Goal: Task Accomplishment & Management: Manage account settings

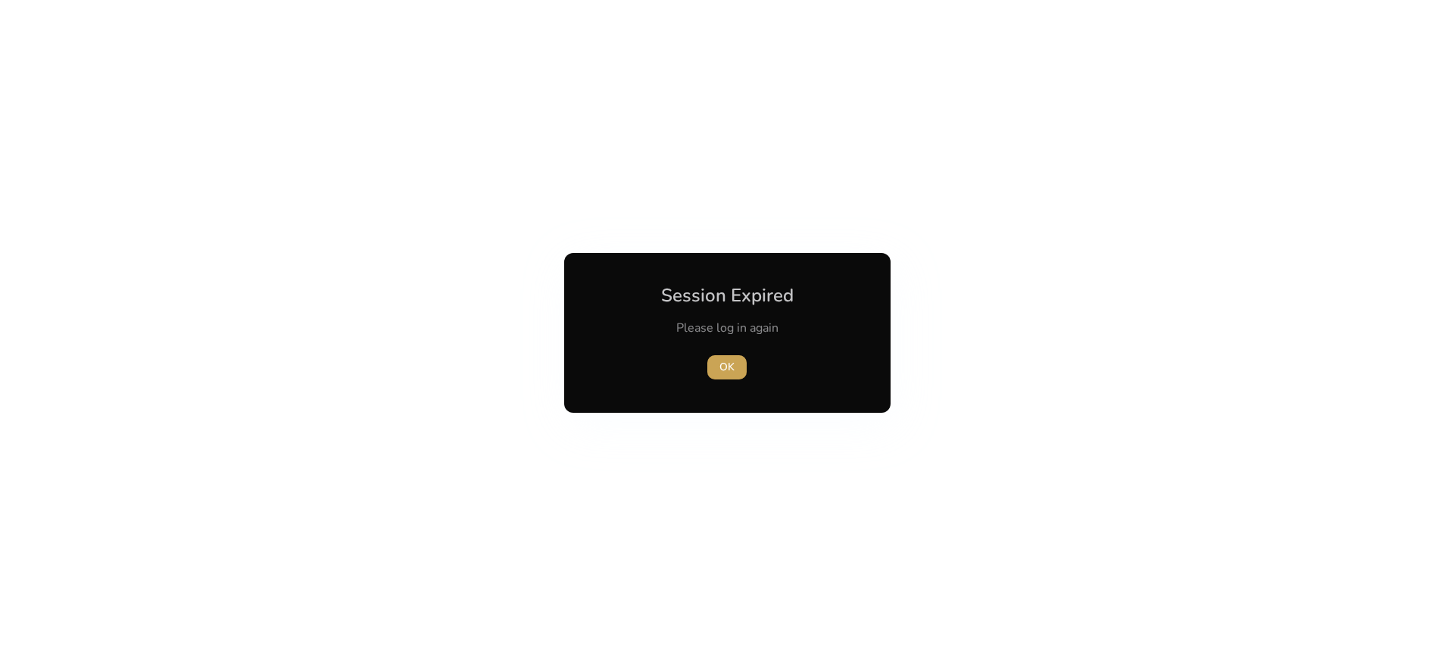
click at [730, 363] on span "OK" at bounding box center [726, 367] width 15 height 16
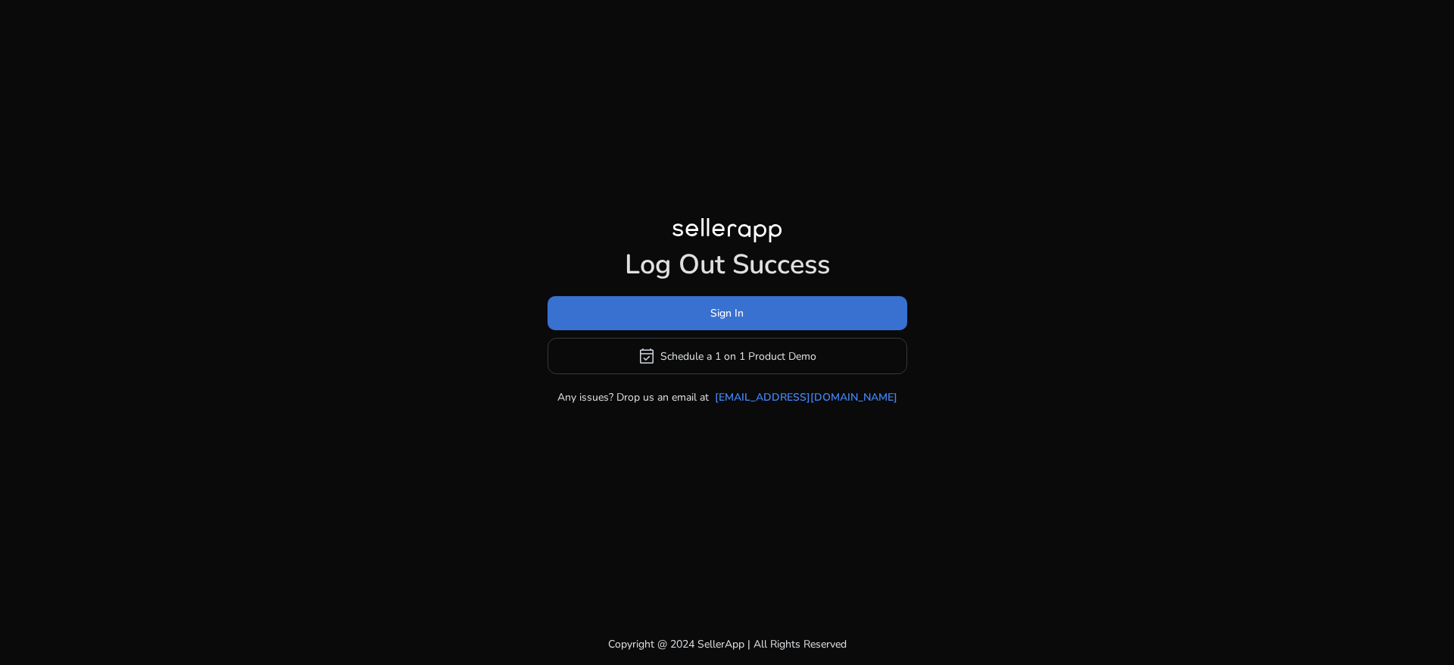
click at [692, 310] on span at bounding box center [727, 313] width 360 height 36
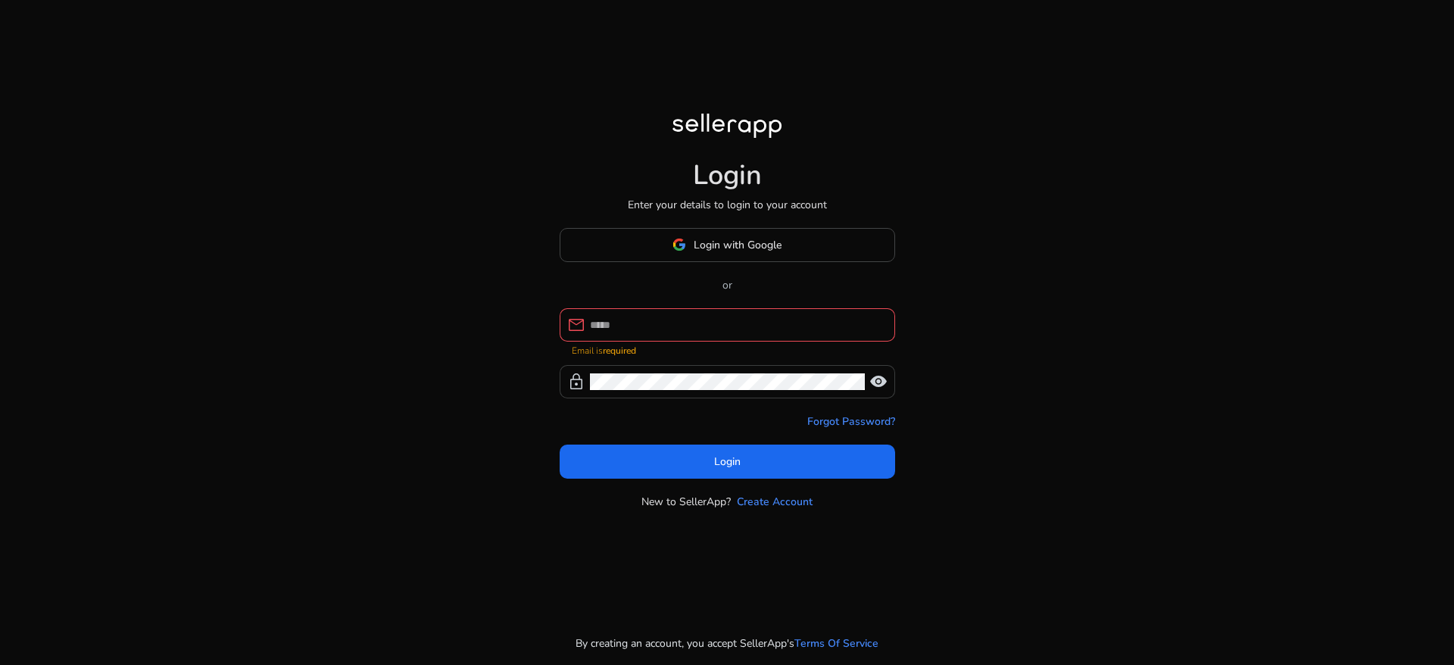
type input "**********"
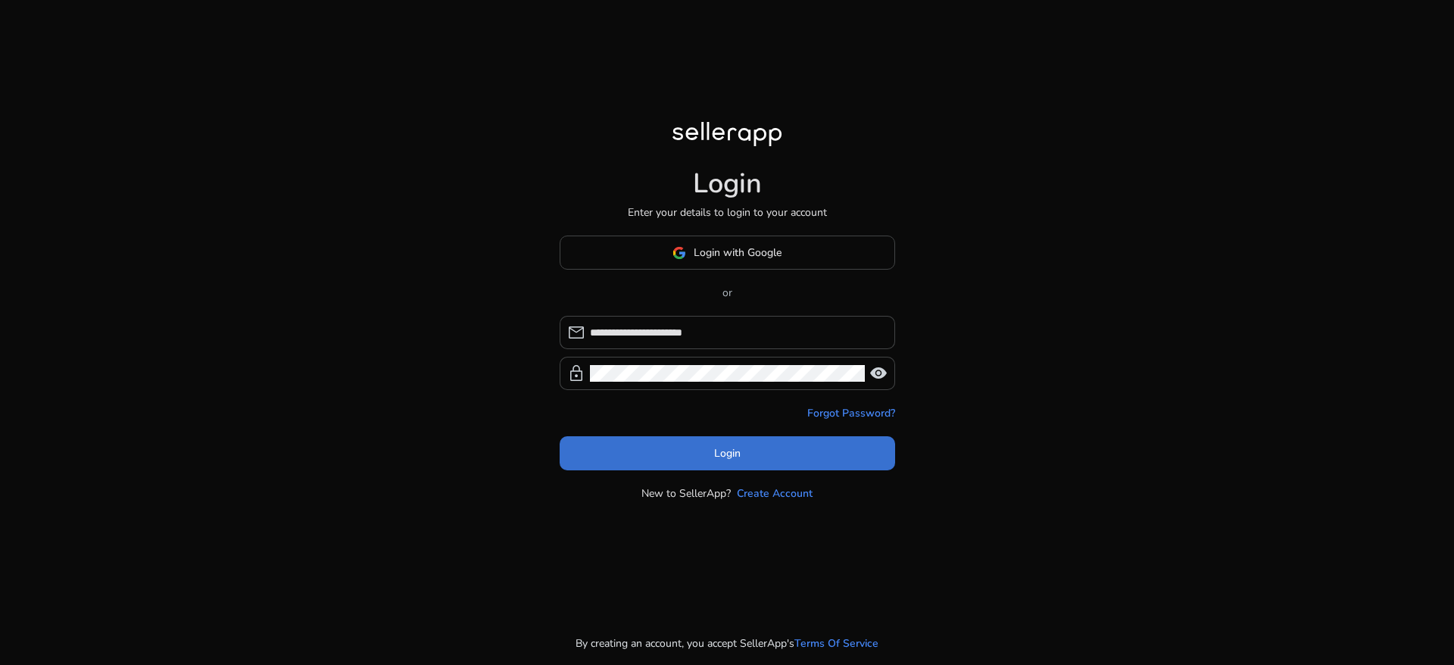
click at [703, 447] on span at bounding box center [727, 453] width 335 height 36
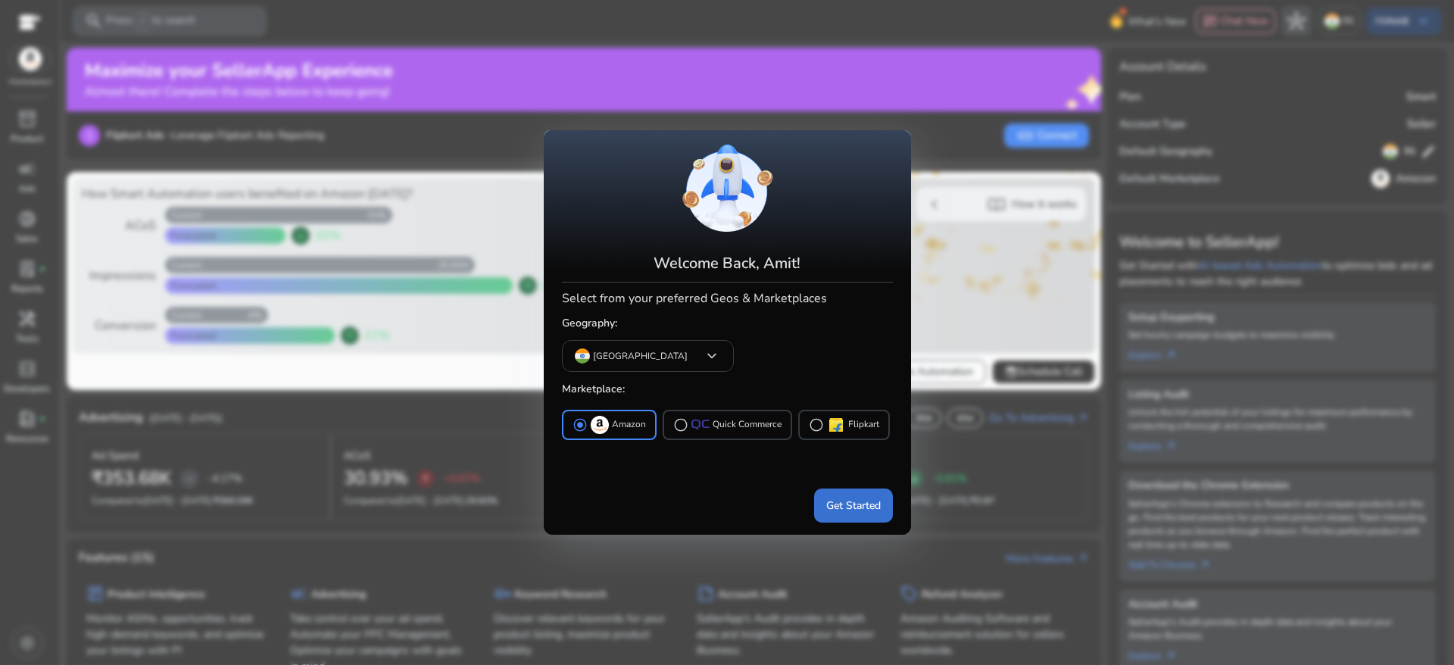
click at [843, 501] on span "Get Started" at bounding box center [853, 505] width 55 height 16
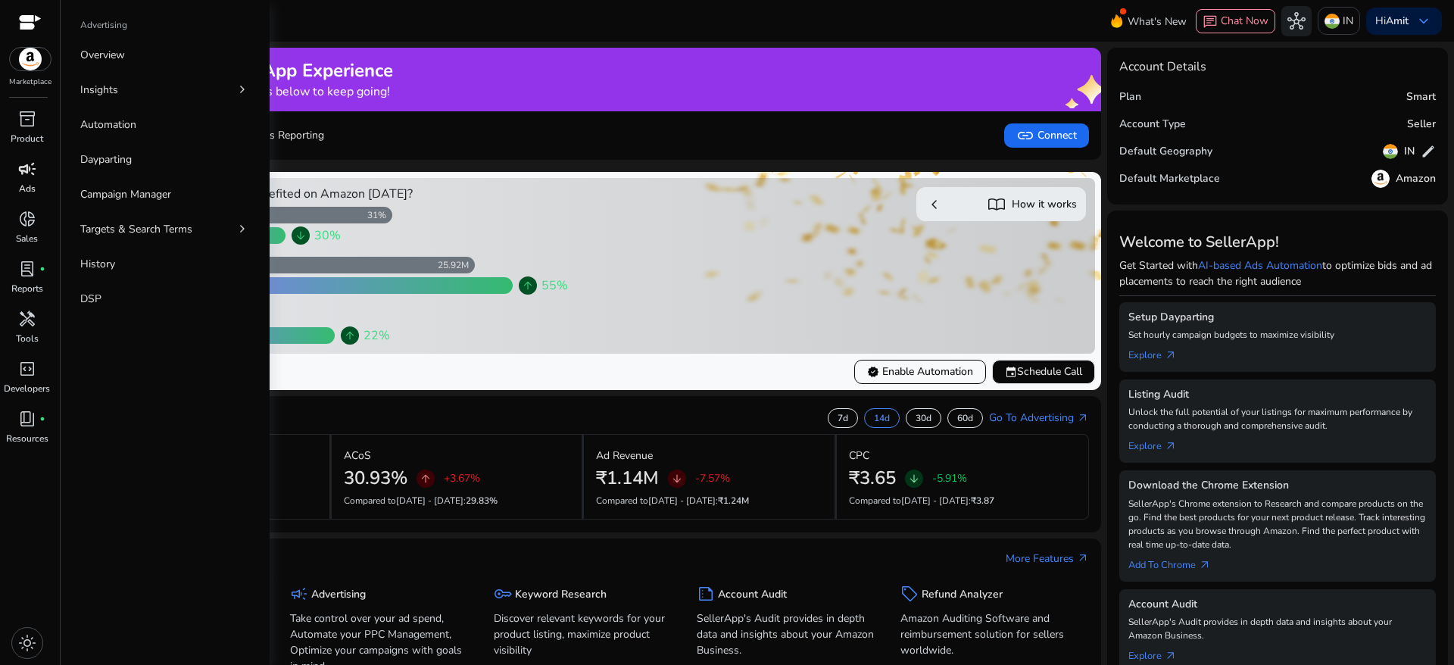
click at [36, 188] on link "campaign Ads" at bounding box center [27, 182] width 54 height 50
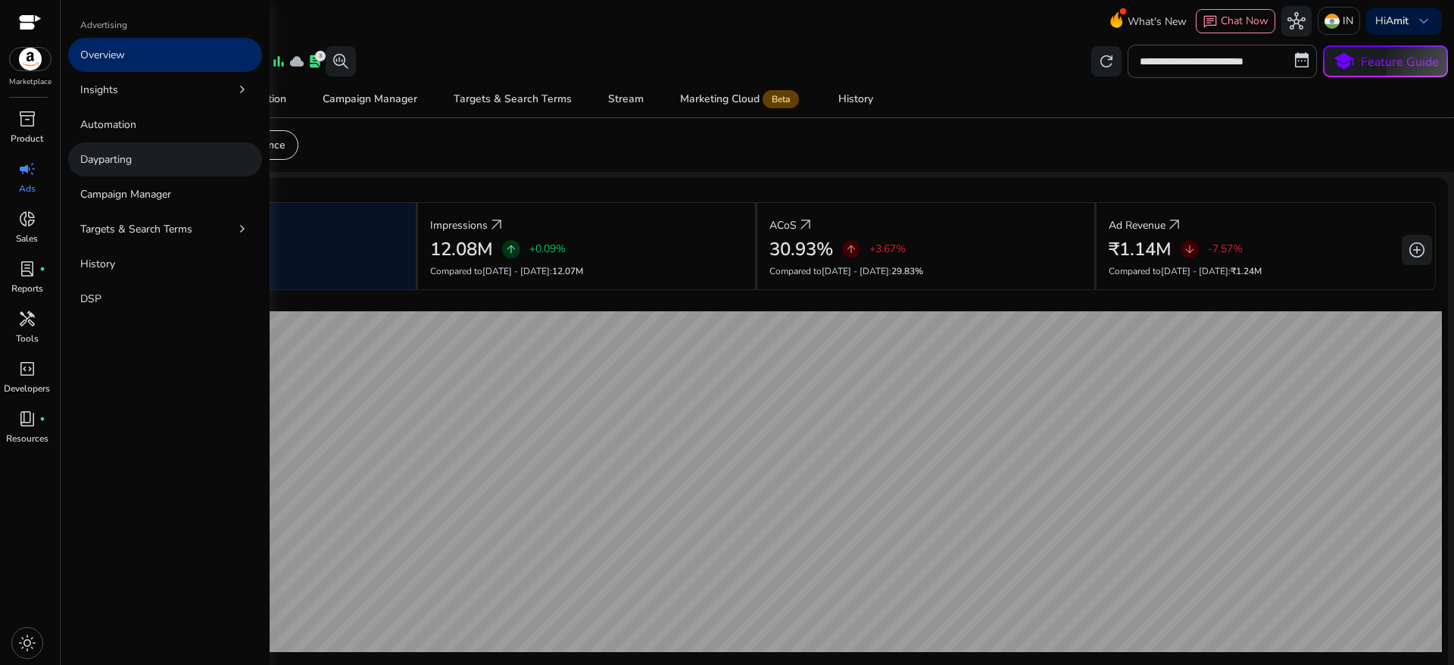
click at [107, 169] on link "Dayparting" at bounding box center [165, 159] width 194 height 34
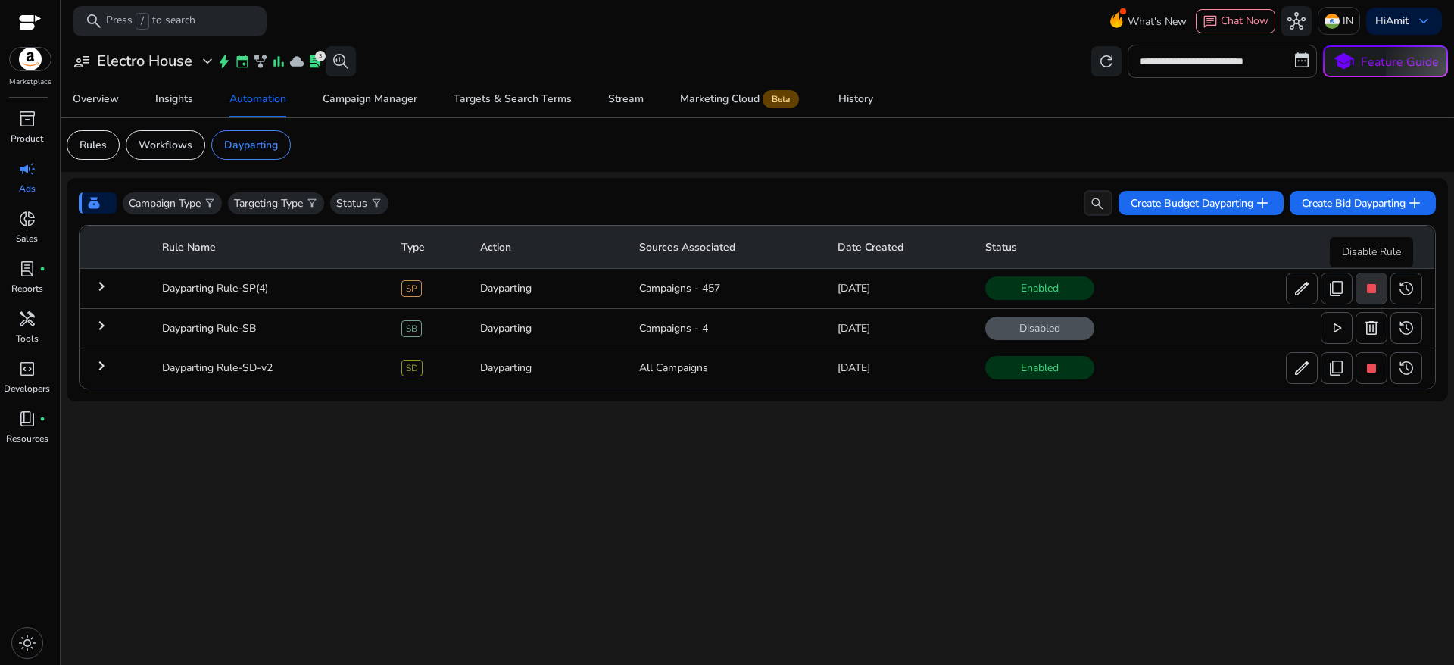
click at [1374, 288] on span "stop" at bounding box center [1371, 288] width 18 height 18
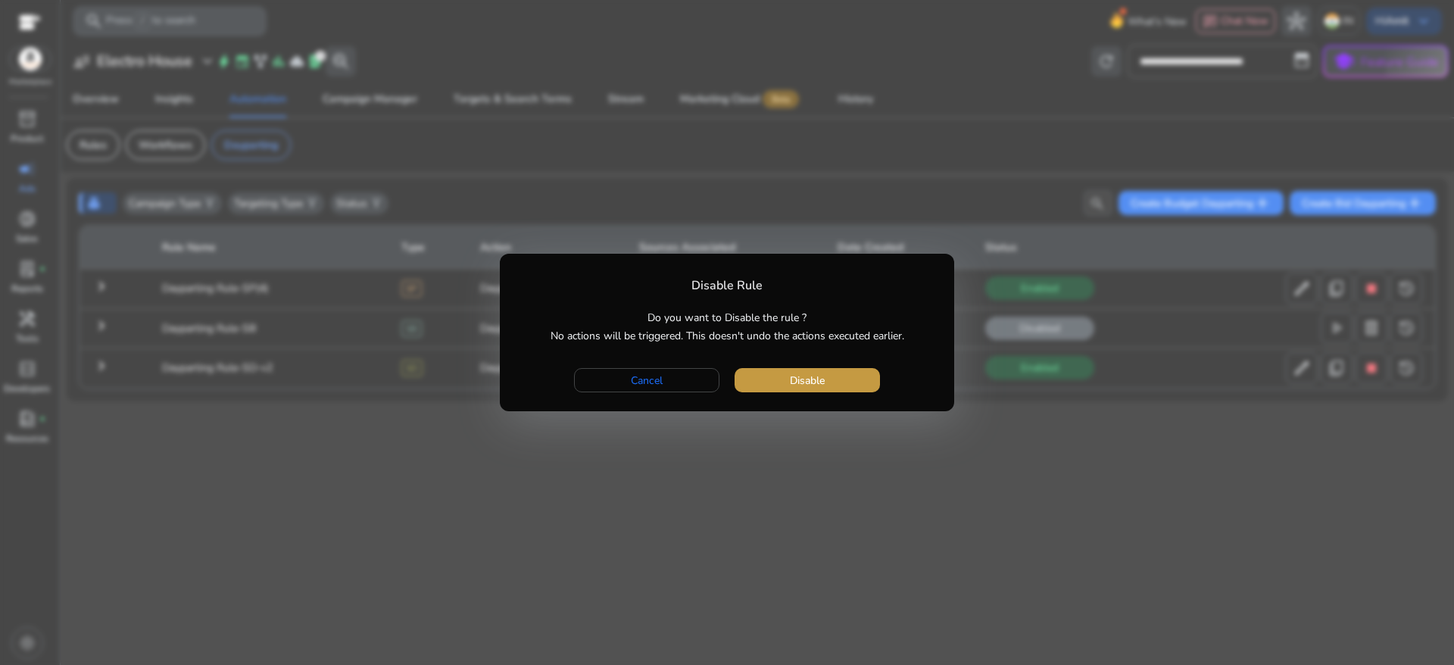
click at [864, 379] on span "button" at bounding box center [806, 380] width 145 height 36
